Goal: Navigation & Orientation: Find specific page/section

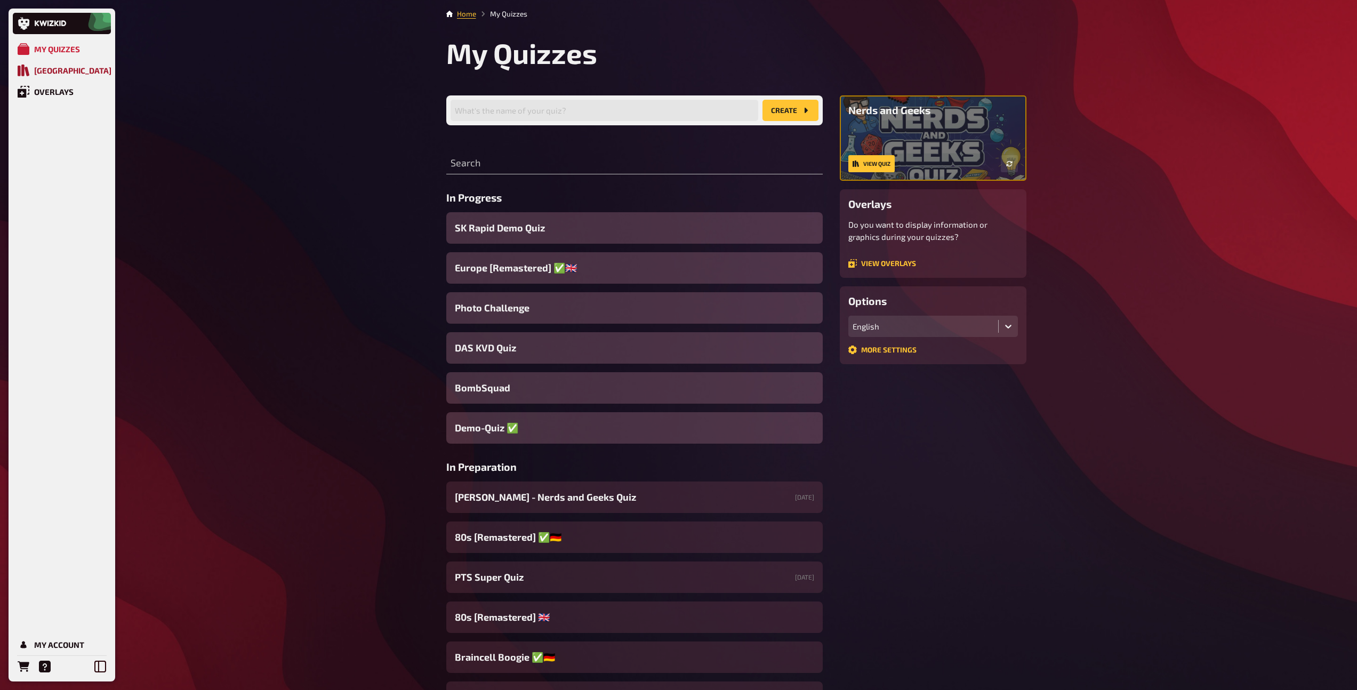
click at [86, 69] on link "[GEOGRAPHIC_DATA]" at bounding box center [62, 70] width 98 height 21
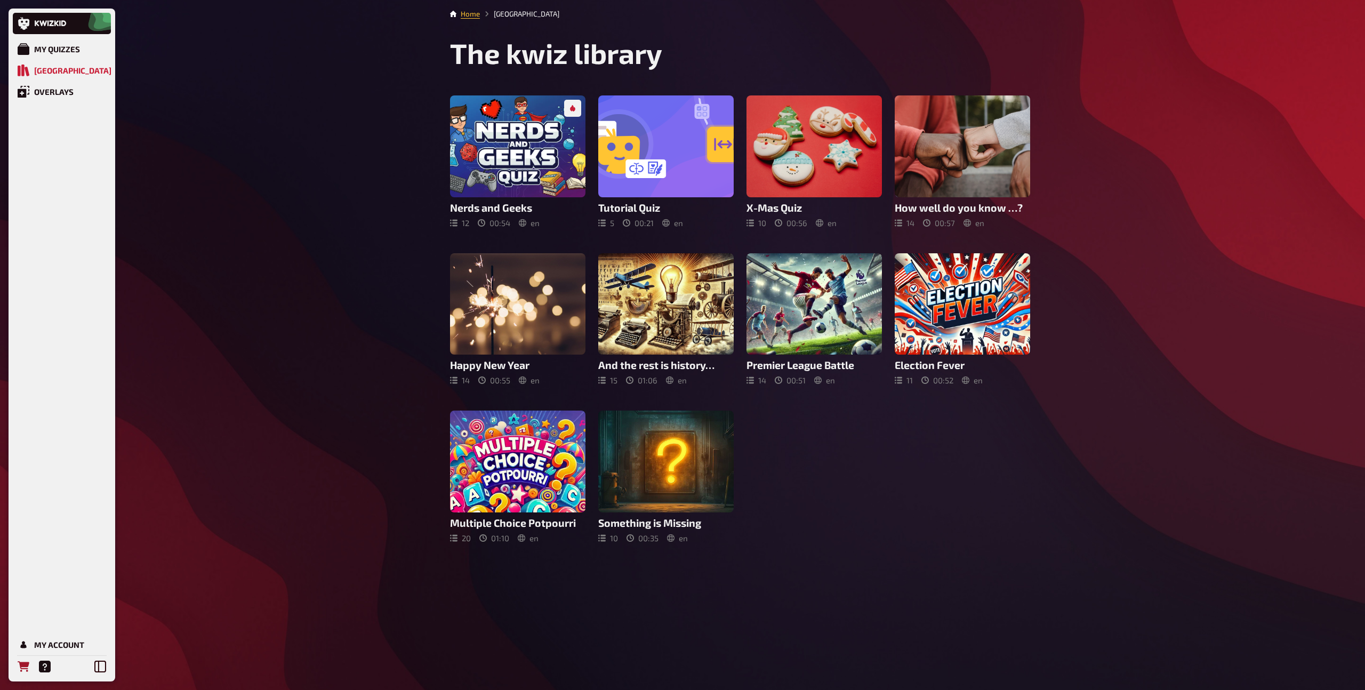
click at [22, 674] on link "Orders" at bounding box center [23, 666] width 21 height 21
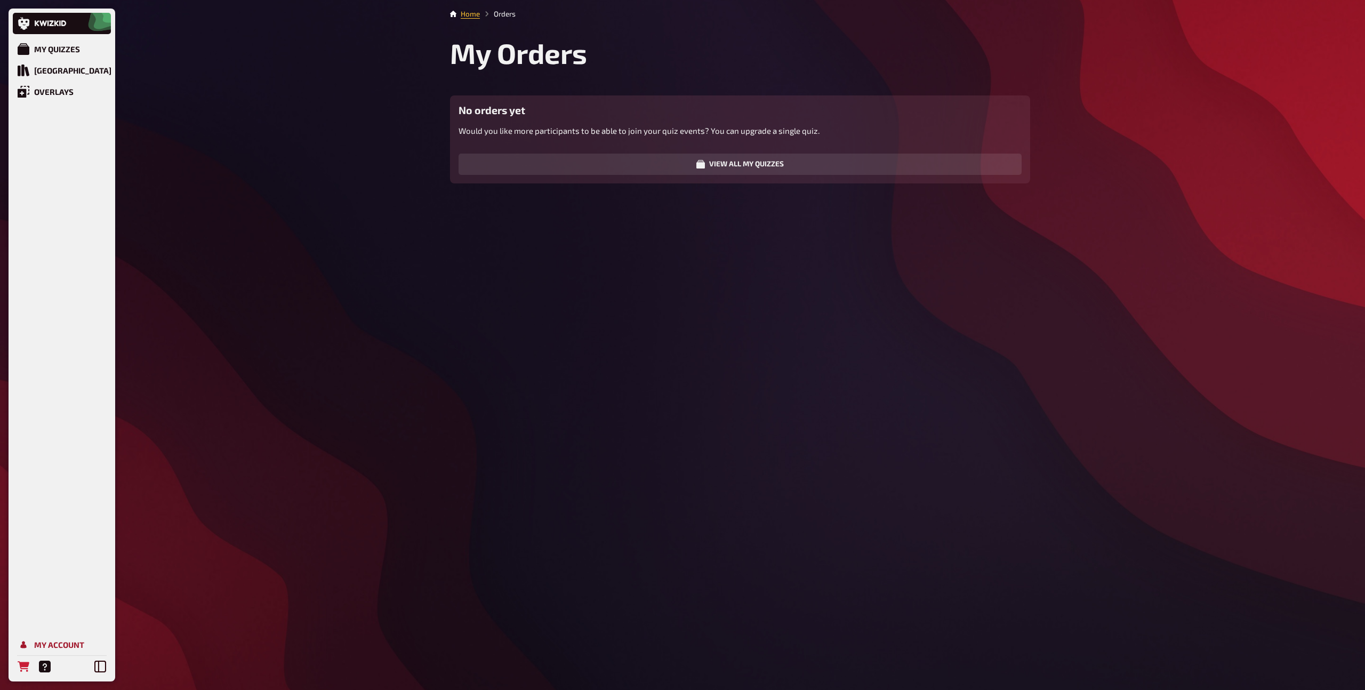
click at [29, 642] on link "My Account" at bounding box center [62, 644] width 98 height 21
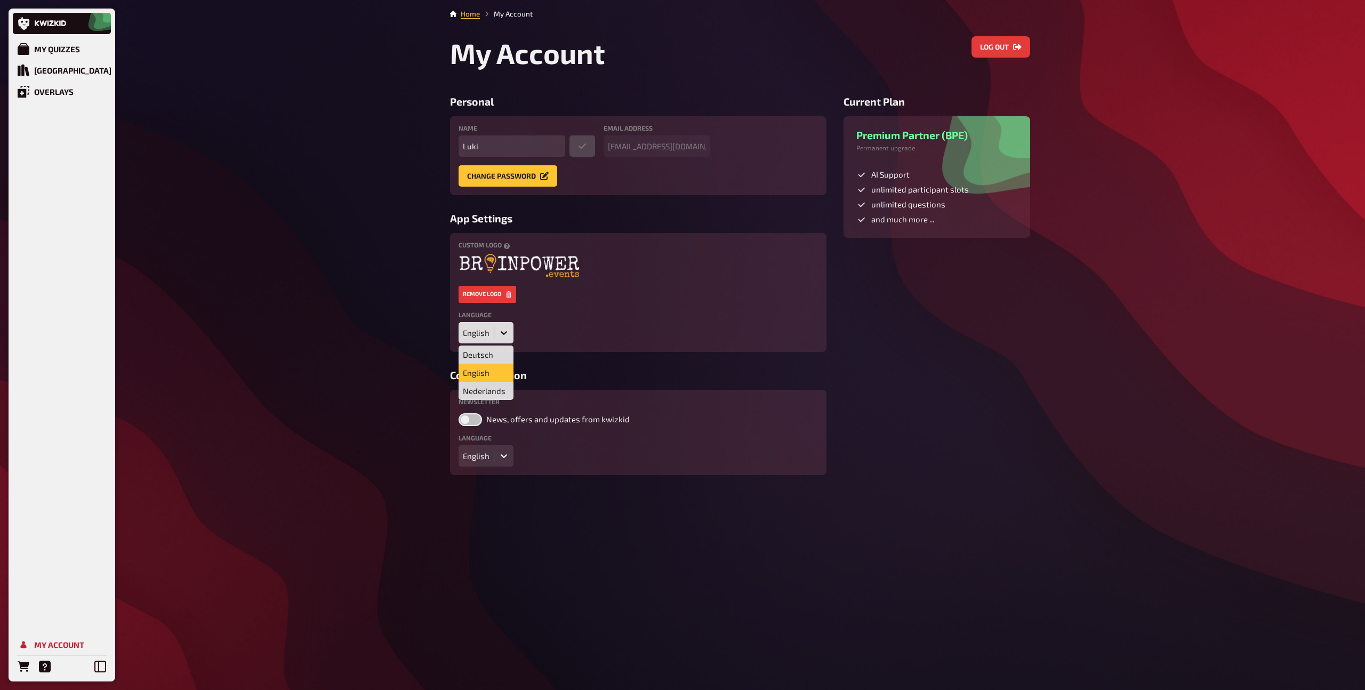
click at [503, 329] on icon at bounding box center [504, 332] width 11 height 11
click at [492, 350] on div "Deutsch" at bounding box center [486, 355] width 55 height 18
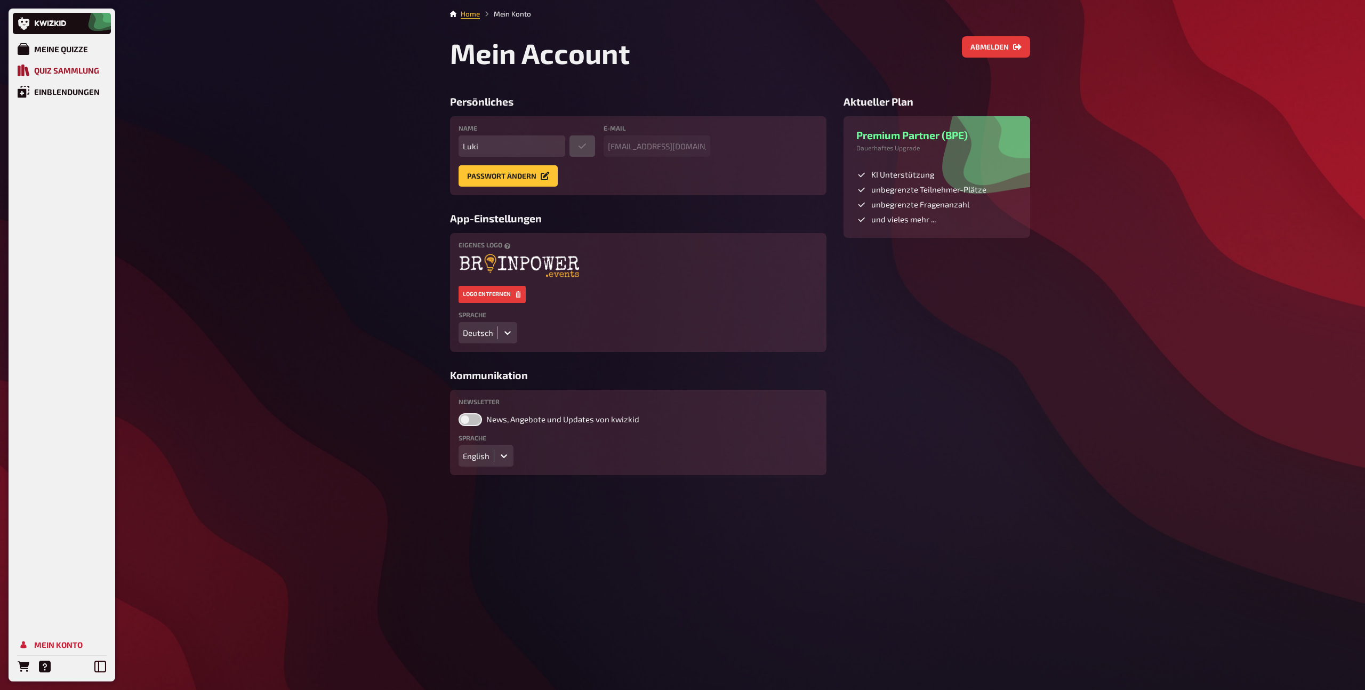
click at [72, 69] on div "Quiz Sammlung" at bounding box center [66, 71] width 65 height 10
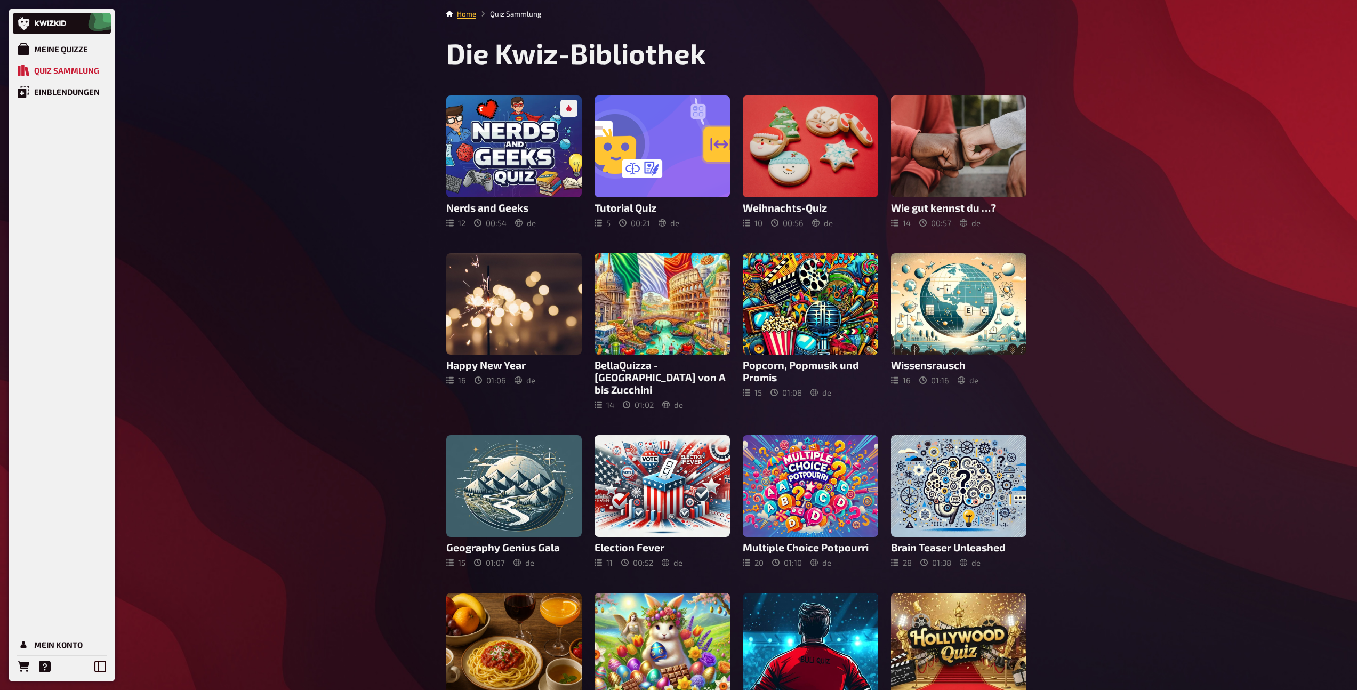
drag, startPoint x: 845, startPoint y: 508, endPoint x: 1049, endPoint y: 1, distance: 546.6
